Goal: Task Accomplishment & Management: Manage account settings

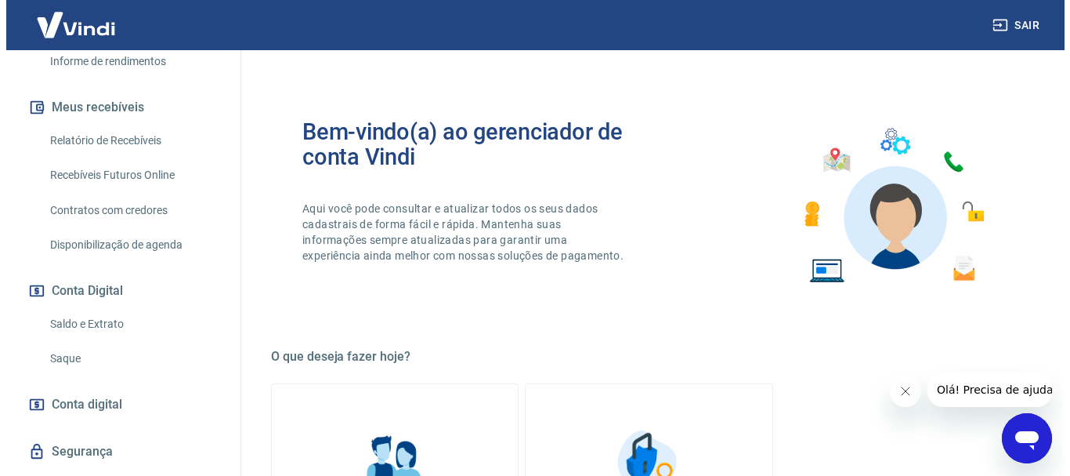
scroll to position [313, 0]
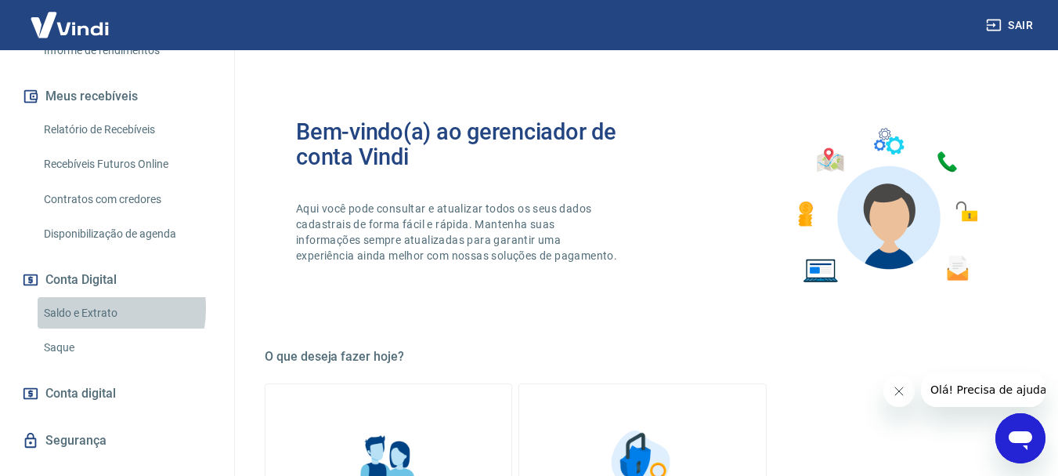
click at [90, 308] on link "Saldo e Extrato" at bounding box center [127, 313] width 178 height 32
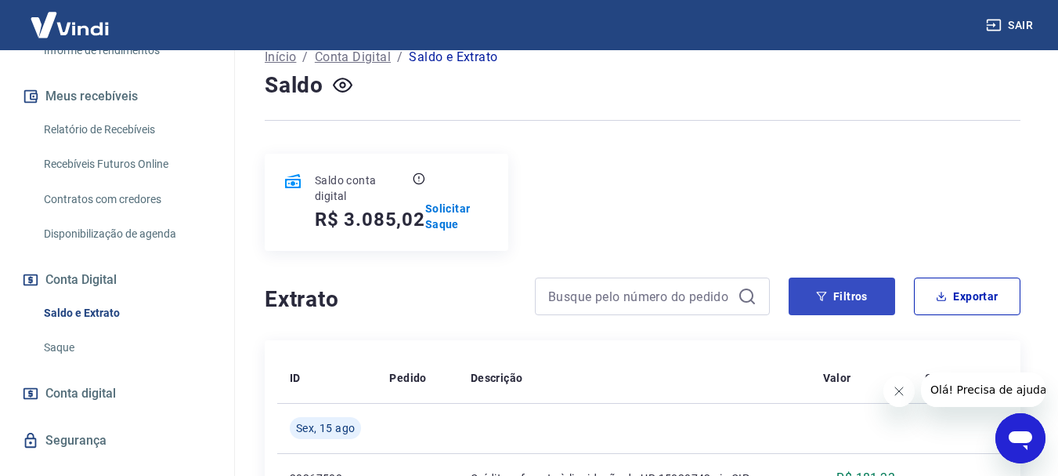
scroll to position [78, 0]
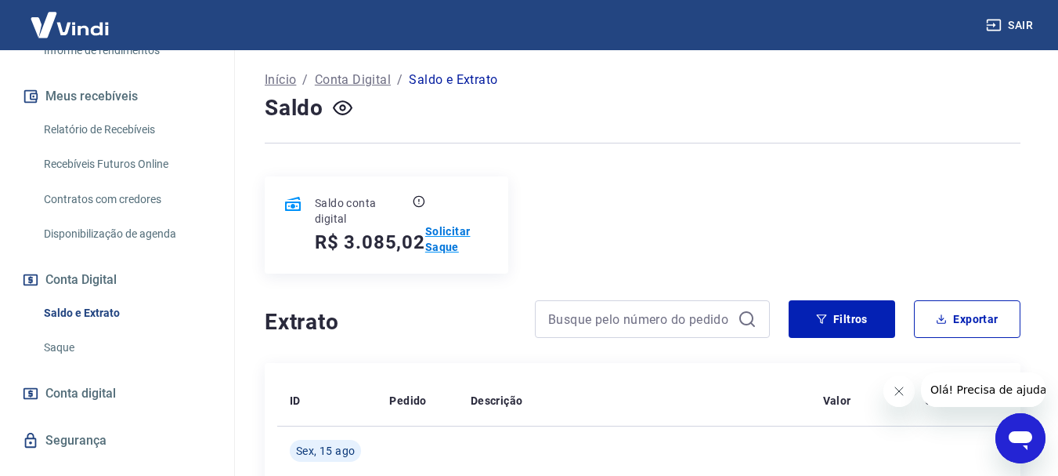
click at [444, 233] on p "Solicitar Saque" at bounding box center [457, 238] width 64 height 31
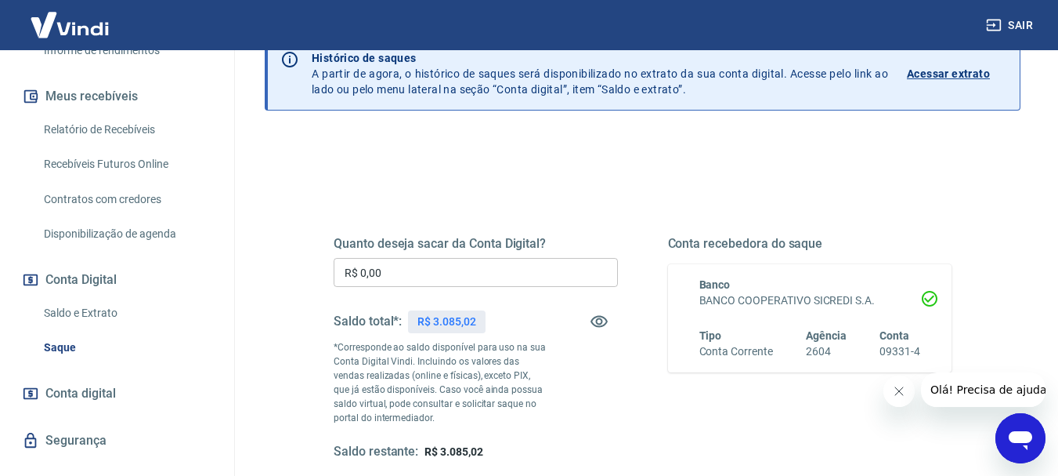
scroll to position [78, 0]
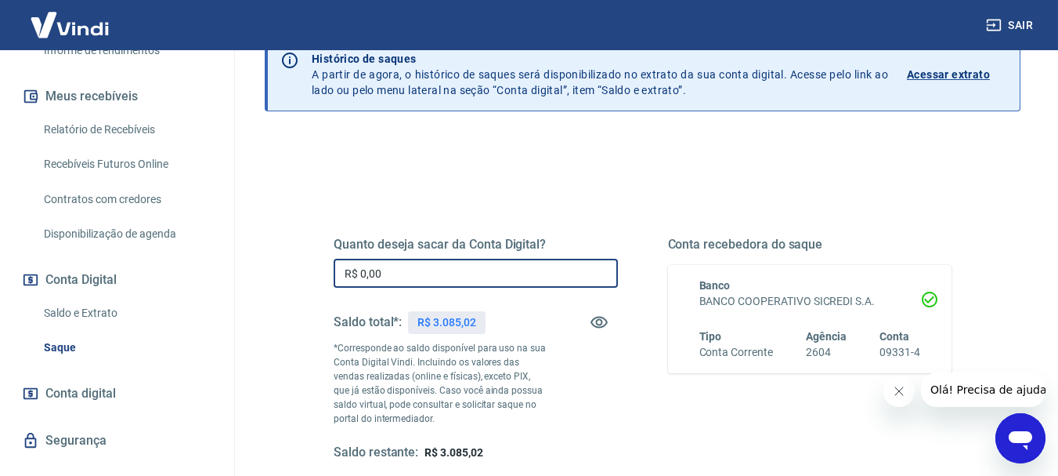
click at [451, 281] on input "R$ 0,00" at bounding box center [476, 273] width 284 height 29
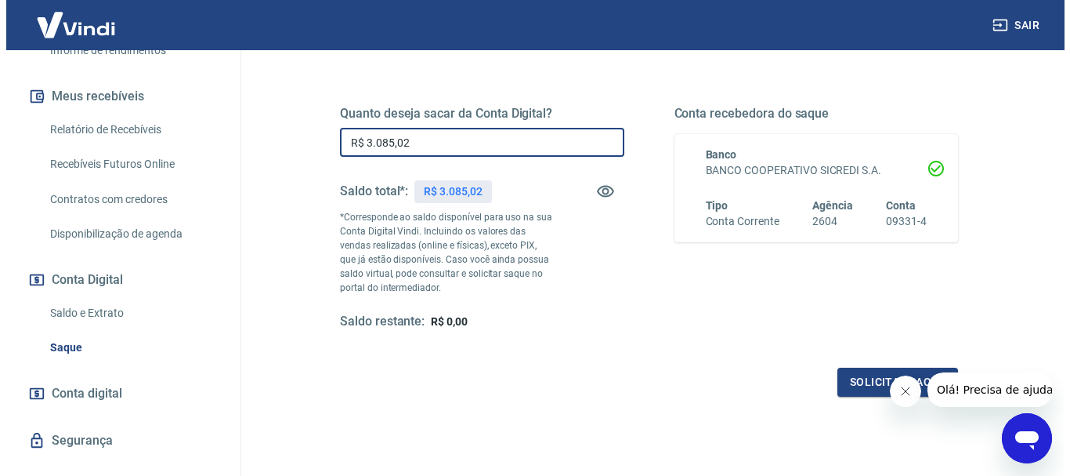
scroll to position [235, 0]
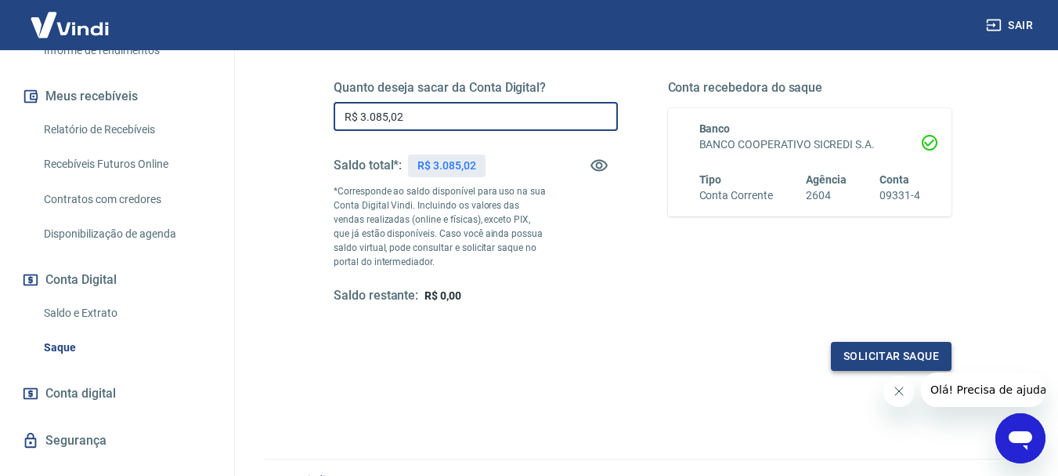
type input "R$ 3.085,02"
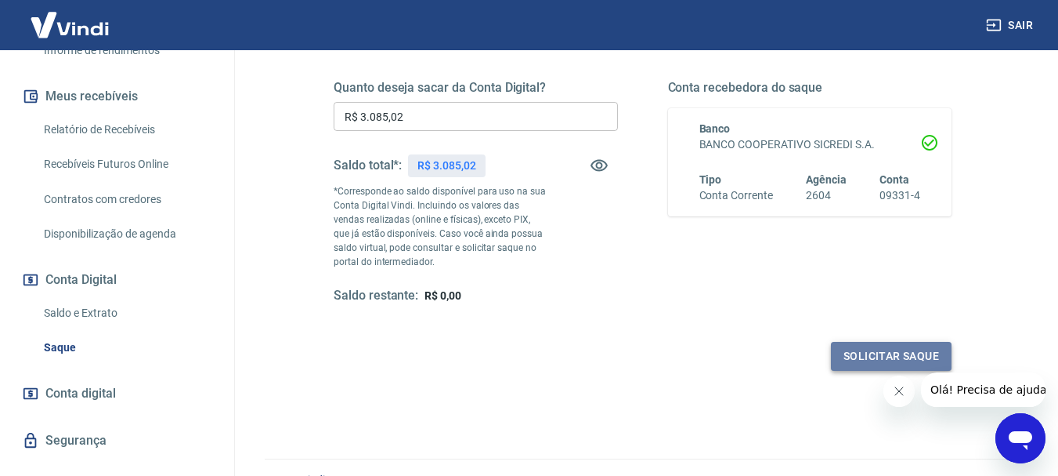
click at [890, 359] on button "Solicitar saque" at bounding box center [891, 356] width 121 height 29
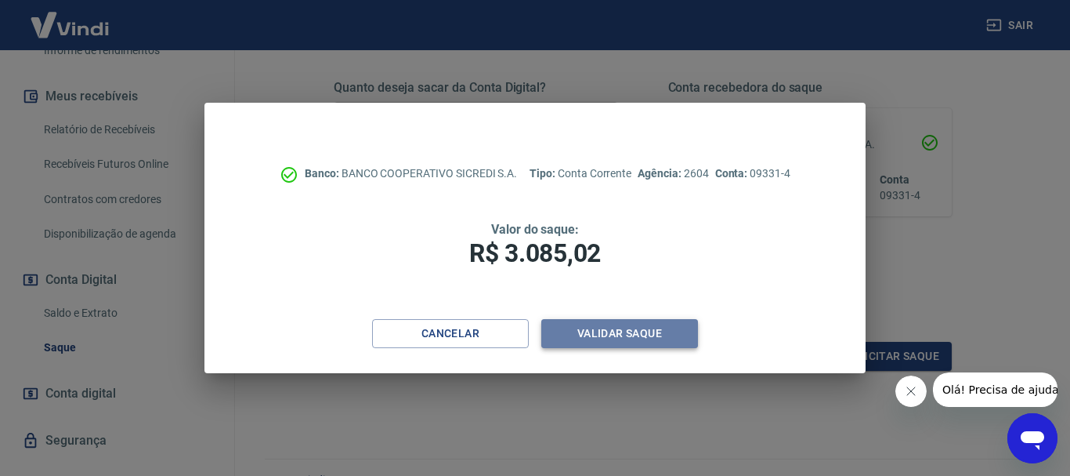
click at [628, 326] on button "Validar saque" at bounding box center [619, 333] width 157 height 29
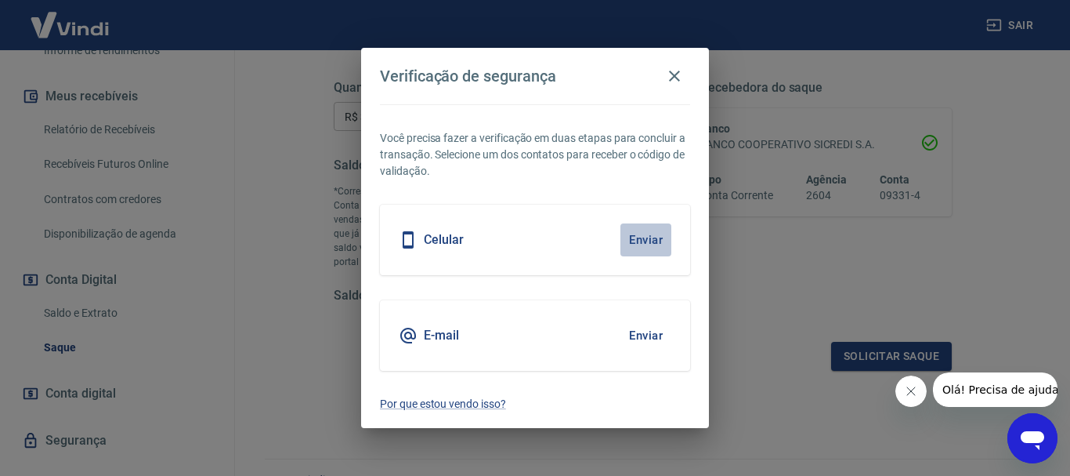
click at [645, 244] on button "Enviar" at bounding box center [646, 239] width 51 height 33
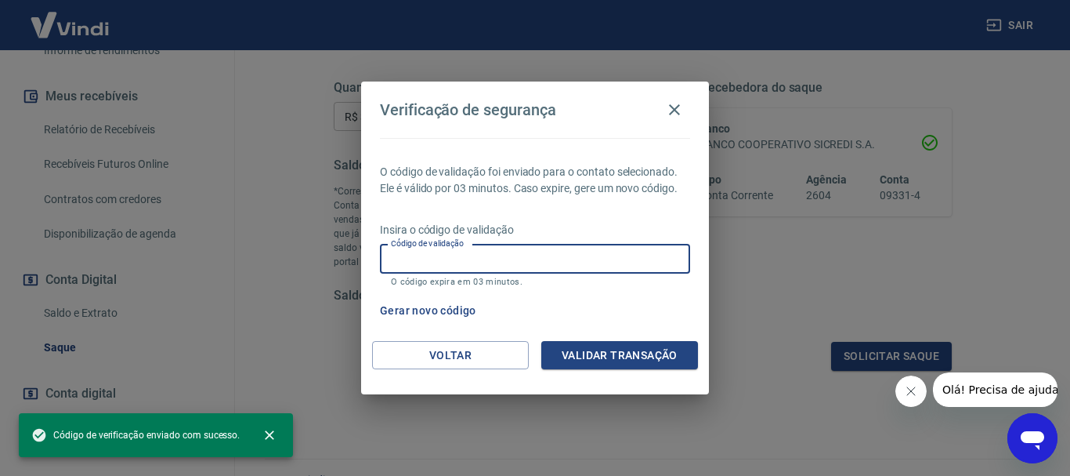
click at [541, 251] on input "Código de validação" at bounding box center [535, 258] width 310 height 29
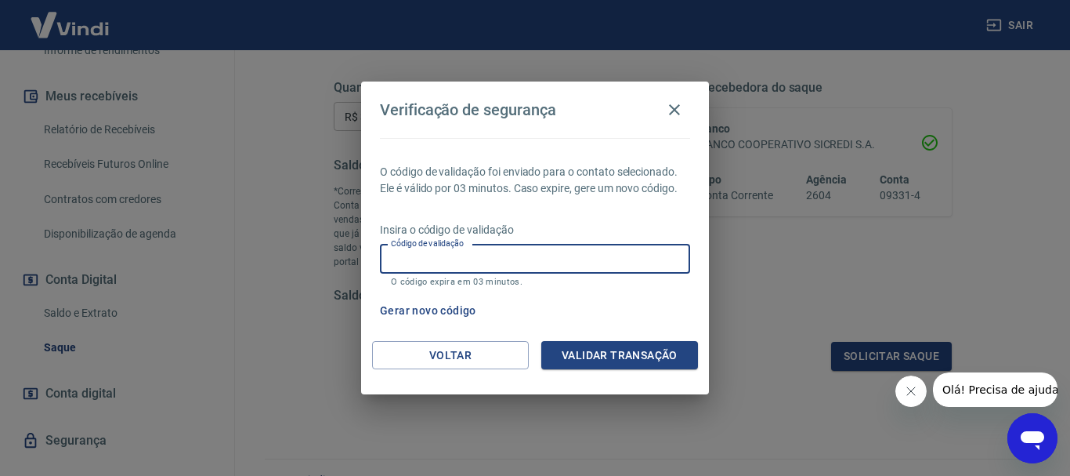
click at [598, 307] on div "Gerar novo código" at bounding box center [532, 310] width 317 height 29
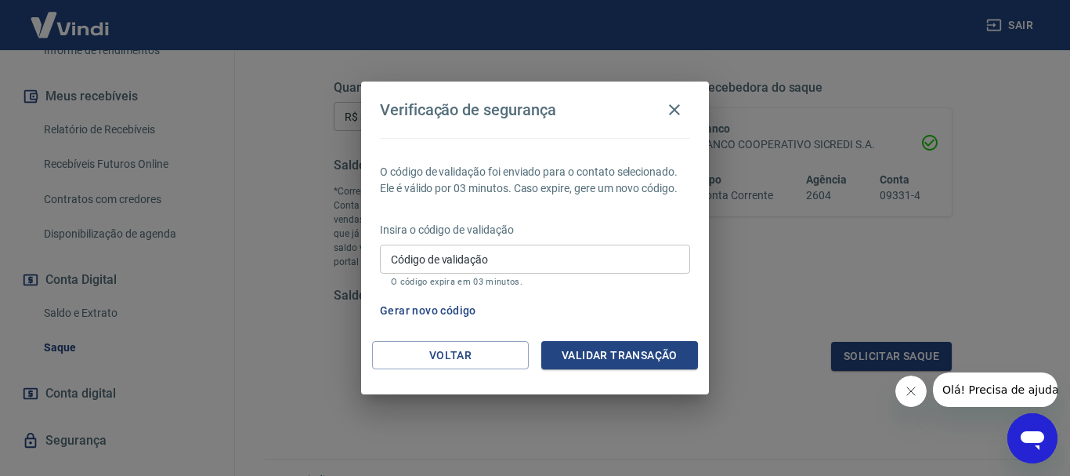
click at [563, 254] on input "Código de validação" at bounding box center [535, 258] width 310 height 29
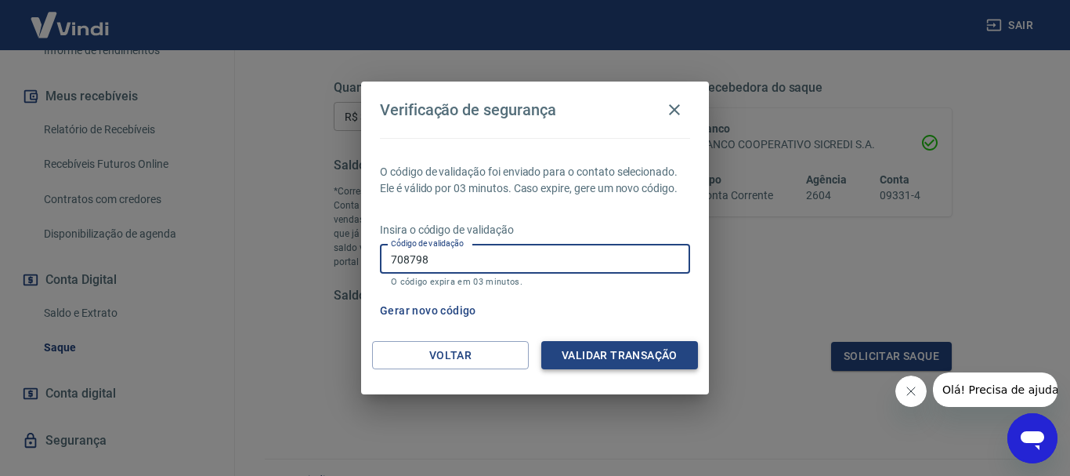
type input "708798"
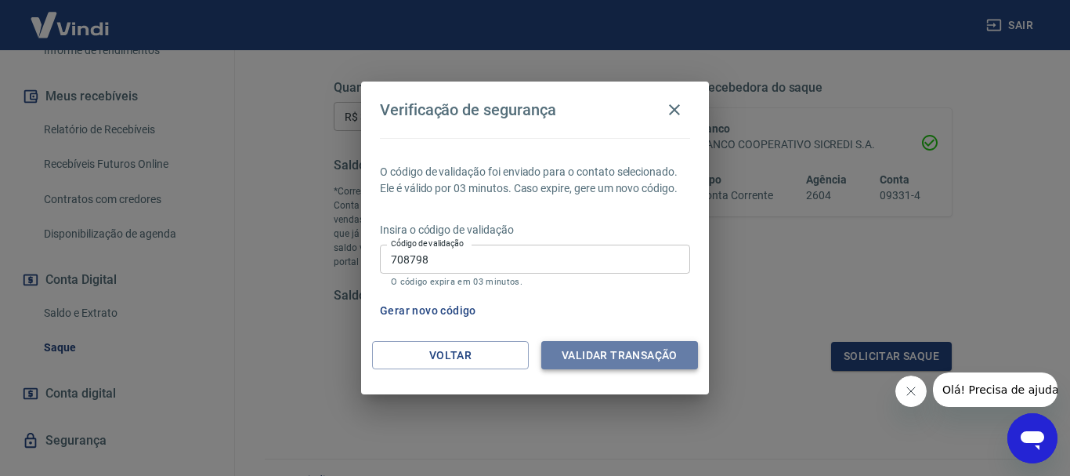
click at [606, 353] on button "Validar transação" at bounding box center [619, 355] width 157 height 29
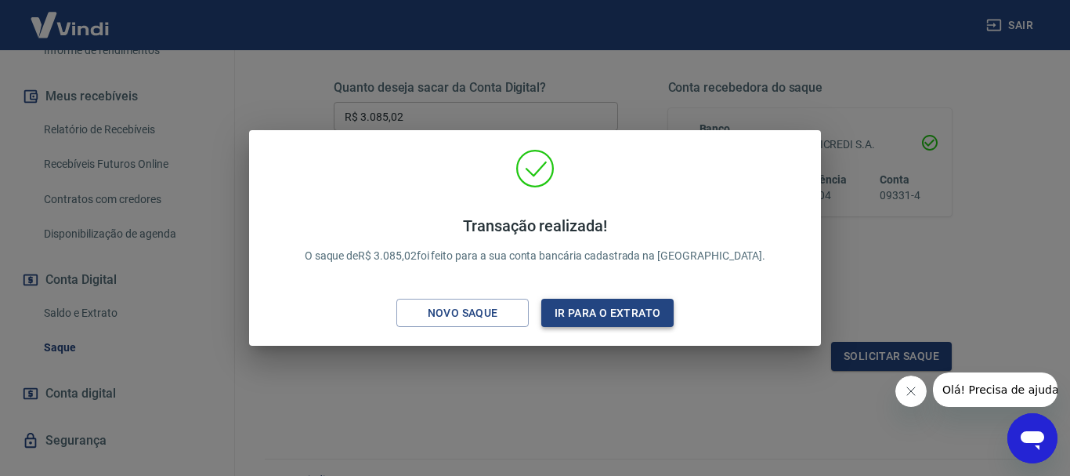
click at [602, 319] on button "Ir para o extrato" at bounding box center [607, 313] width 132 height 29
